Goal: Task Accomplishment & Management: Complete application form

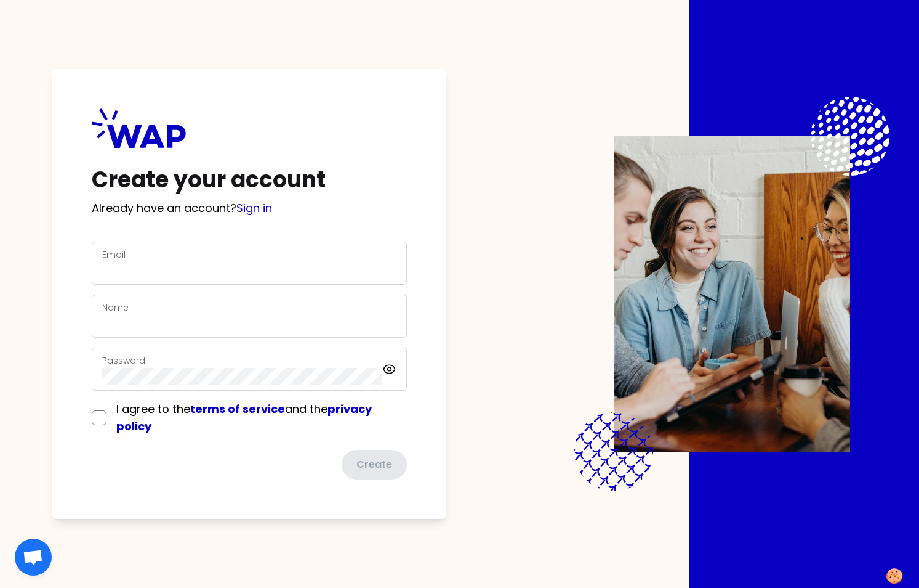
click at [273, 261] on div "Email" at bounding box center [249, 263] width 294 height 32
type input "[EMAIL_ADDRESS][DOMAIN_NAME]"
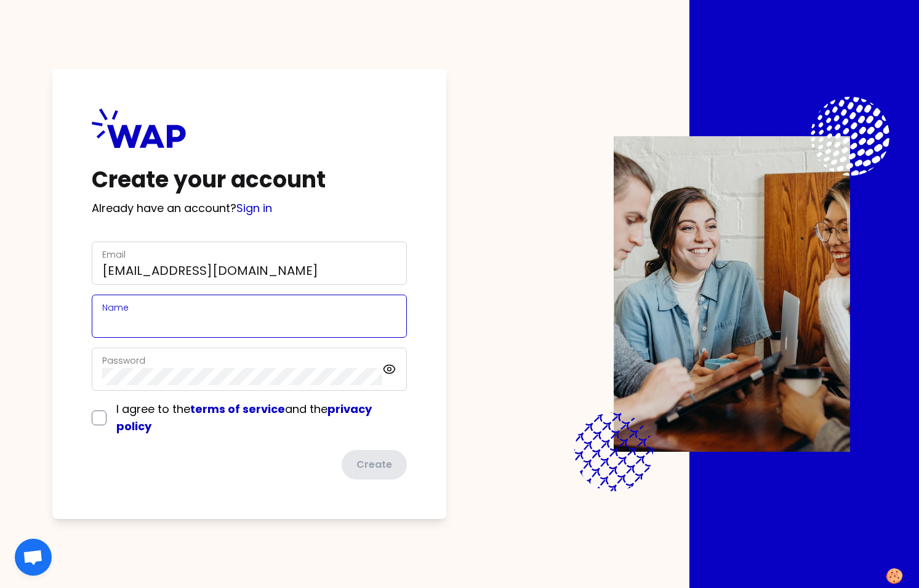
type input "[PERSON_NAME]"
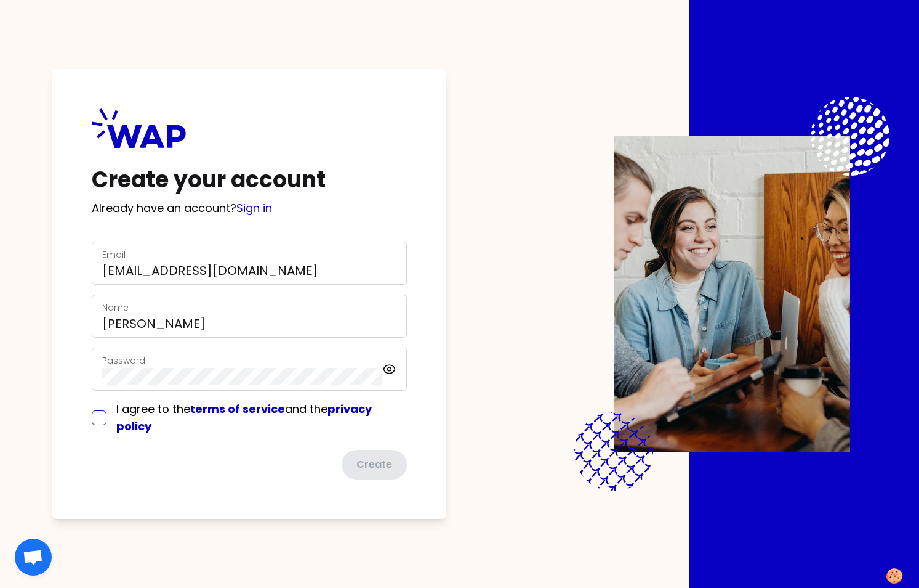
click at [102, 414] on input "checkbox" at bounding box center [99, 417] width 15 height 15
checkbox input "true"
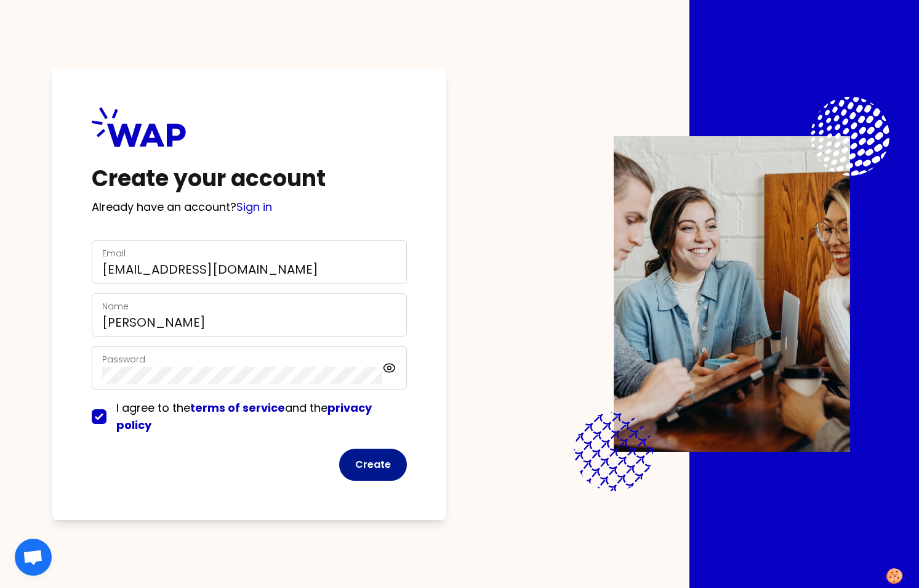
click at [381, 470] on button "Create" at bounding box center [373, 464] width 68 height 32
